Goal: Task Accomplishment & Management: Complete application form

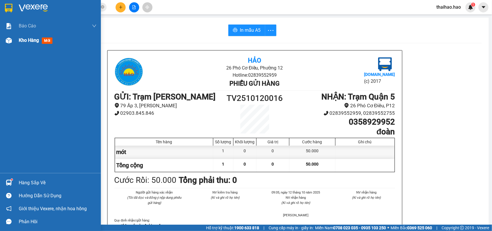
click at [46, 39] on span "mới" at bounding box center [47, 40] width 11 height 6
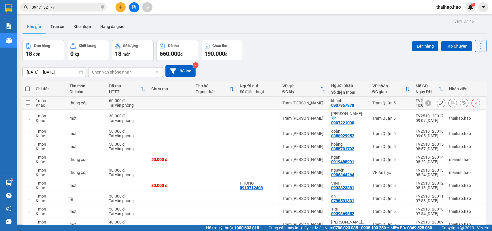
click at [451, 102] on icon at bounding box center [453, 103] width 4 height 4
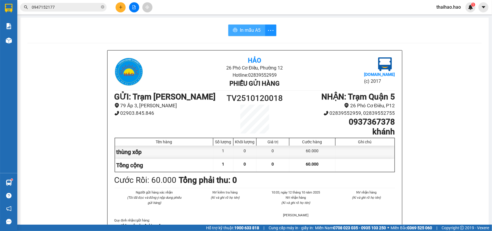
click at [260, 29] on button "In mẫu A5" at bounding box center [246, 30] width 37 height 12
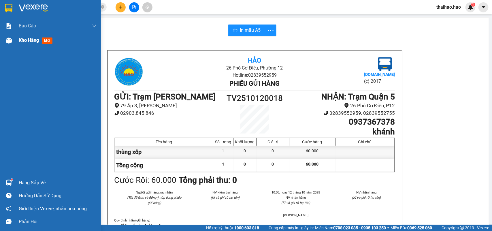
click at [50, 41] on span "mới" at bounding box center [47, 40] width 11 height 6
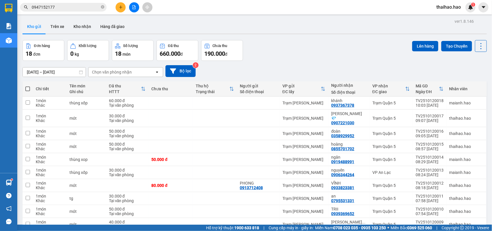
click at [57, 8] on input "0947152177" at bounding box center [66, 7] width 68 height 6
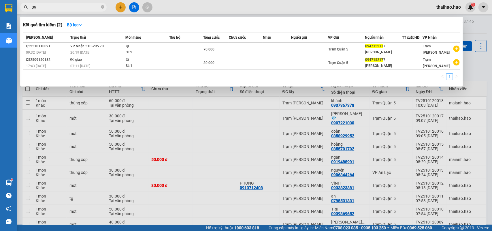
type input "0"
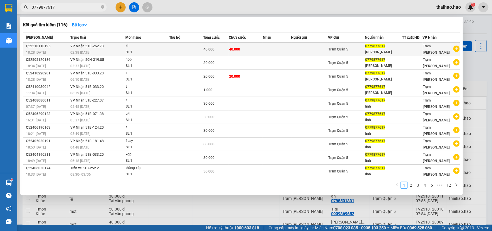
type input "0779877617"
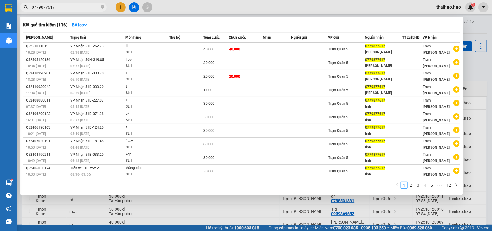
click at [390, 45] on div "0779877617" at bounding box center [383, 46] width 37 height 6
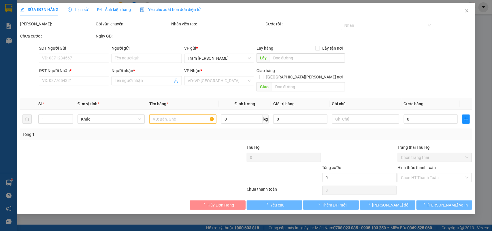
type input "0779877617"
type input "[PERSON_NAME]"
type input "40.000"
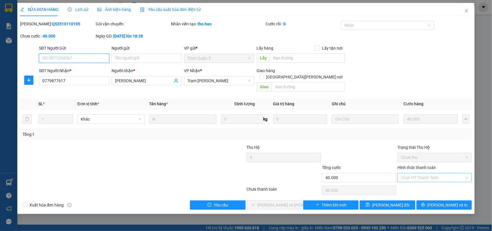
click at [466, 173] on div "Chọn HT Thanh Toán" at bounding box center [434, 177] width 74 height 9
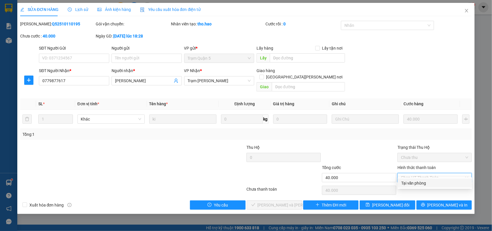
click at [419, 183] on div "Tại văn phòng" at bounding box center [434, 183] width 67 height 6
type input "0"
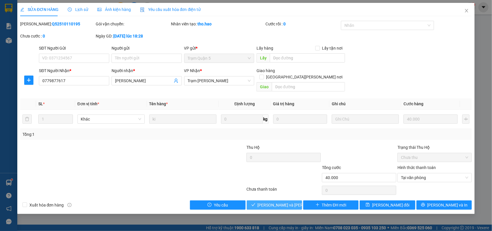
click at [281, 202] on span "[PERSON_NAME] và [PERSON_NAME] hàng" at bounding box center [297, 205] width 78 height 6
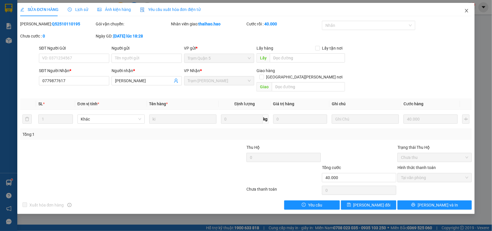
click at [467, 13] on span "Close" at bounding box center [467, 11] width 16 height 16
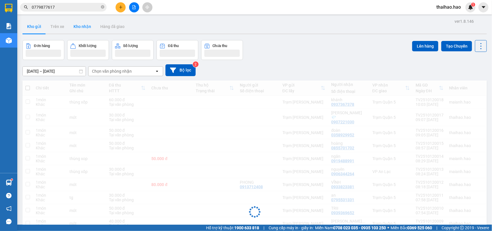
click at [80, 28] on button "Kho nhận" at bounding box center [82, 27] width 27 height 14
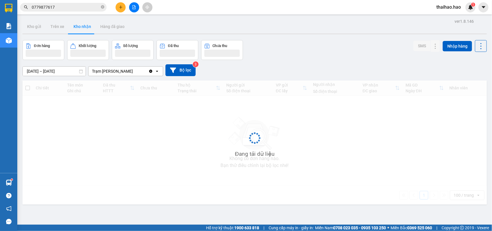
click at [80, 28] on button "Kho nhận" at bounding box center [82, 27] width 27 height 14
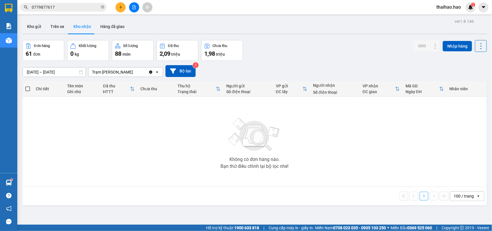
click at [80, 28] on button "Kho nhận" at bounding box center [82, 27] width 27 height 14
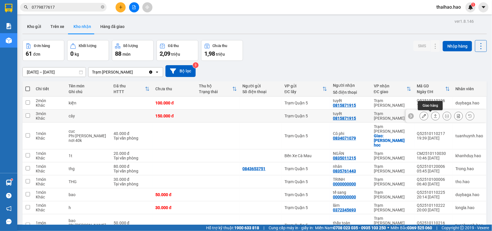
click at [422, 117] on icon at bounding box center [424, 116] width 4 height 4
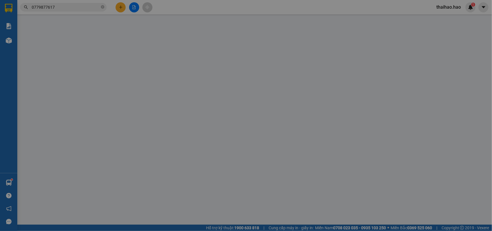
type input "0815871915"
type input "tuyết"
type input "150.000"
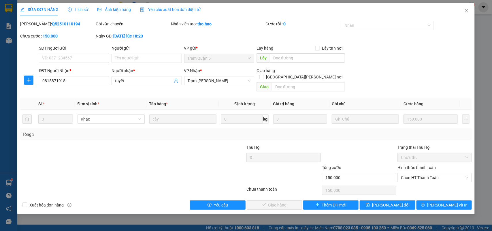
click at [108, 12] on span "Ảnh kiện hàng" at bounding box center [113, 9] width 33 height 5
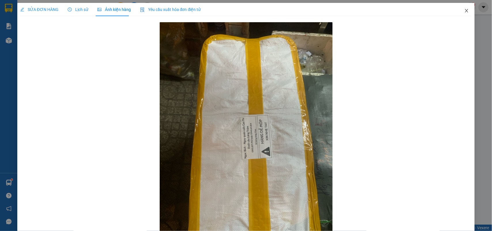
click at [464, 8] on span "Close" at bounding box center [467, 11] width 16 height 16
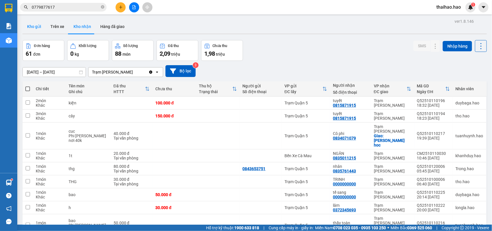
click at [37, 27] on button "Kho gửi" at bounding box center [33, 27] width 23 height 14
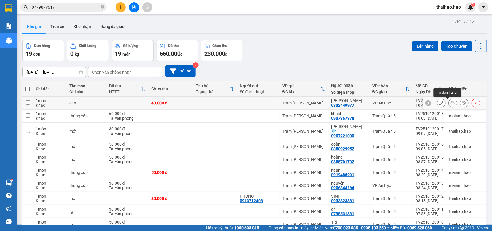
click at [451, 104] on icon at bounding box center [453, 103] width 4 height 4
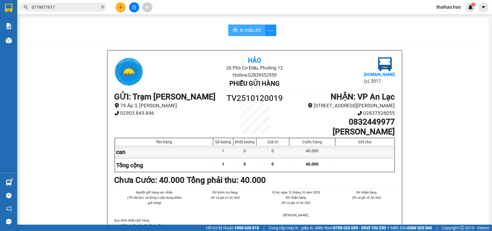
click at [248, 28] on span "In mẫu A5" at bounding box center [250, 30] width 21 height 7
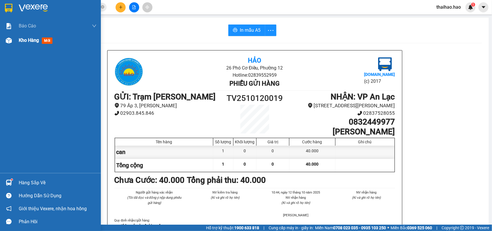
click at [43, 40] on span "mới" at bounding box center [47, 40] width 11 height 6
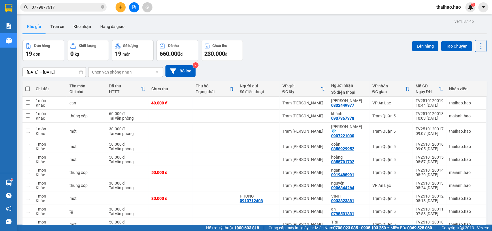
click at [65, 10] on input "0779877617" at bounding box center [66, 7] width 68 height 6
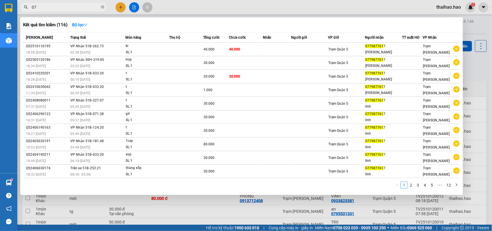
type input "0"
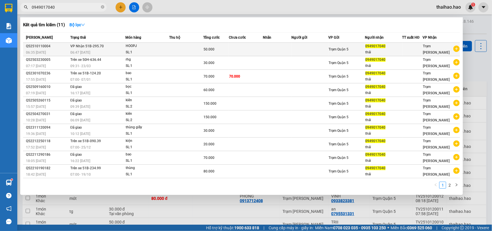
type input "0949017040"
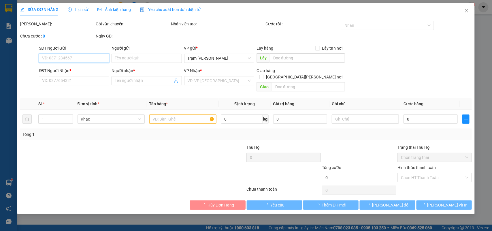
type input "0949017040"
type input "thái"
type input "50.000"
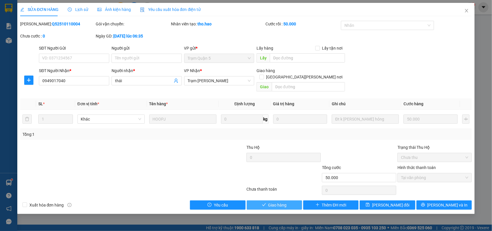
click at [280, 202] on span "Giao hàng" at bounding box center [277, 205] width 18 height 6
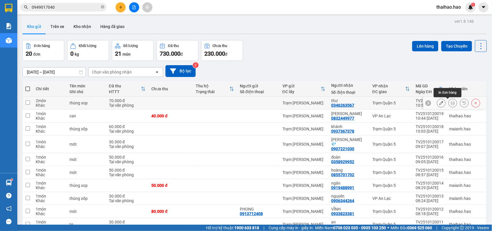
click at [450, 103] on button at bounding box center [453, 103] width 8 height 10
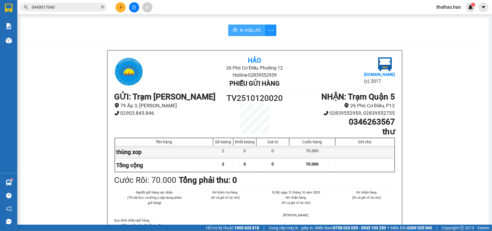
click at [247, 32] on span "In mẫu A5" at bounding box center [250, 30] width 21 height 7
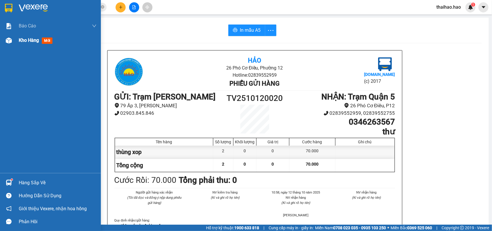
click at [46, 40] on span "mới" at bounding box center [47, 40] width 11 height 6
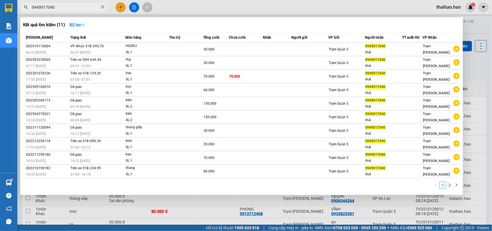
click at [61, 8] on input "0949017040" at bounding box center [66, 7] width 68 height 6
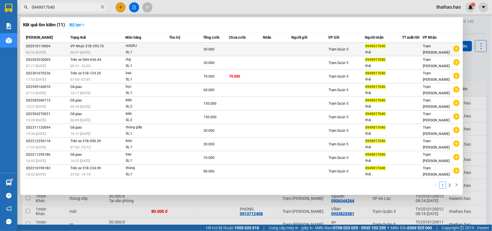
click at [368, 50] on div "thái" at bounding box center [383, 52] width 37 height 6
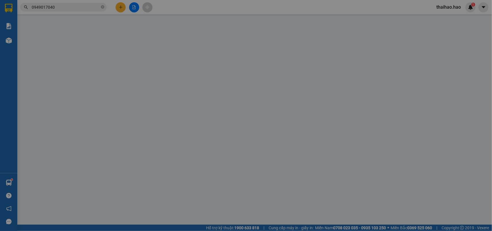
type input "0949017040"
type input "thái"
type input "50.000"
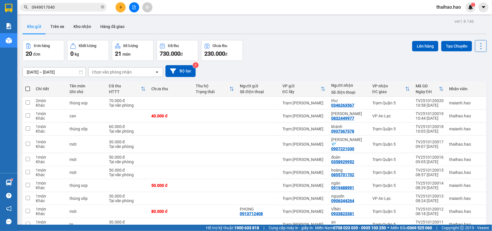
click at [65, 5] on input "0949017040" at bounding box center [66, 7] width 68 height 6
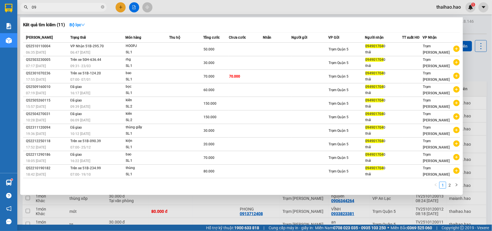
type input "0"
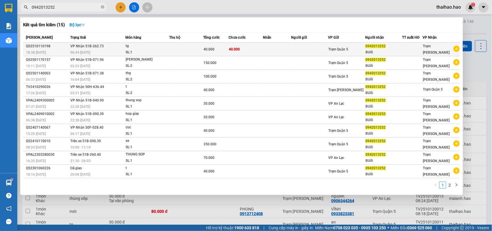
type input "0942013252"
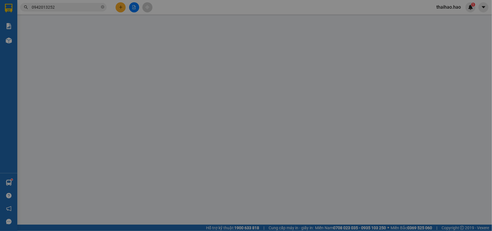
type input "0942013252"
type input "BUối"
type input "40.000"
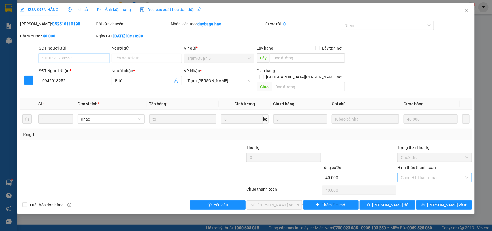
click at [466, 173] on div "Chọn HT Thanh Toán" at bounding box center [434, 177] width 74 height 9
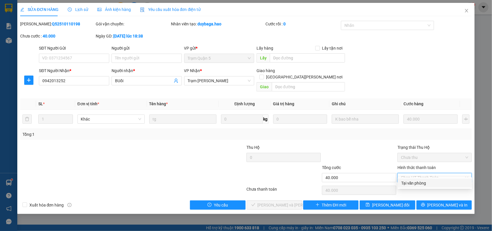
click at [409, 182] on div "Tại văn phòng" at bounding box center [434, 183] width 67 height 6
type input "0"
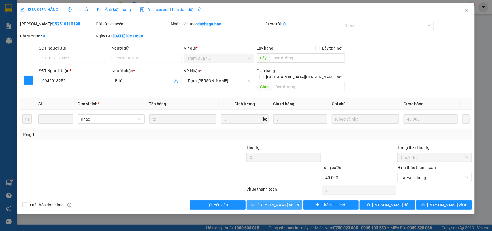
click at [274, 202] on span "[PERSON_NAME] và [PERSON_NAME] hàng" at bounding box center [297, 205] width 78 height 6
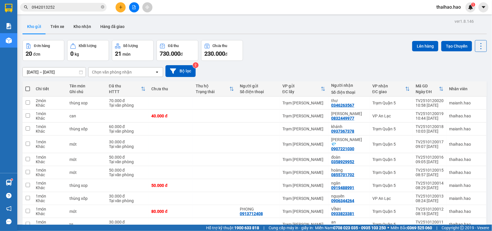
click at [66, 7] on input "0942013252" at bounding box center [66, 7] width 68 height 6
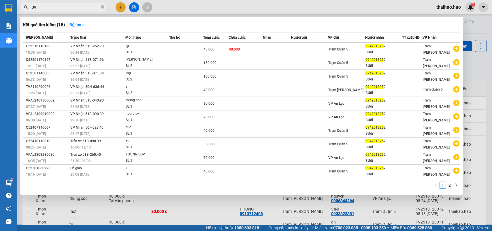
type input "0"
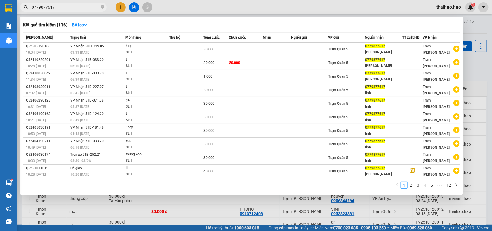
type input "0779877617"
